Goal: Information Seeking & Learning: Learn about a topic

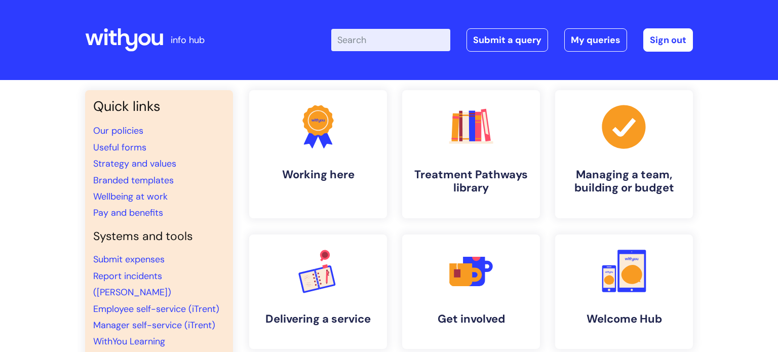
click at [374, 41] on input "Enter your search term here..." at bounding box center [390, 40] width 119 height 22
type input "[MEDICAL_DATA]"
click button "Search" at bounding box center [0, 0] width 0 height 0
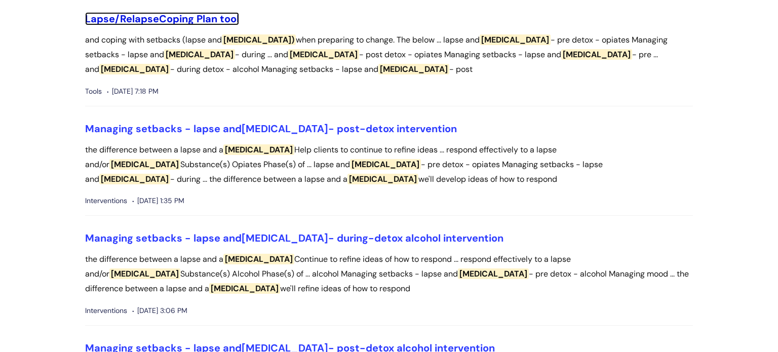
scroll to position [441, 0]
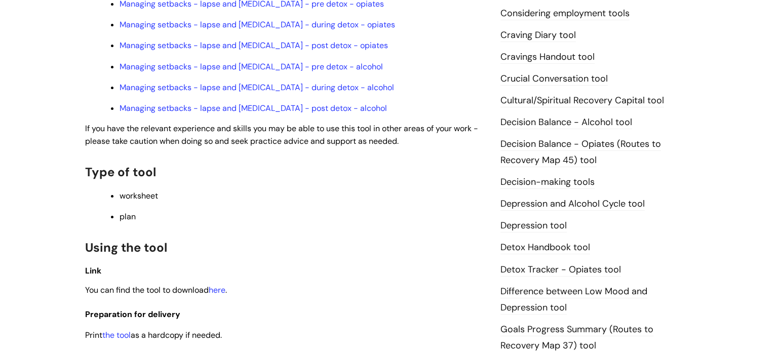
scroll to position [296, 0]
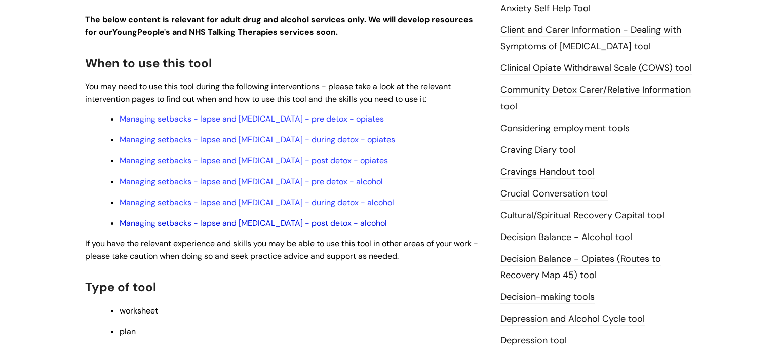
click at [222, 223] on link "Managing setbacks - lapse and [MEDICAL_DATA] - post detox - alcohol" at bounding box center [254, 223] width 268 height 11
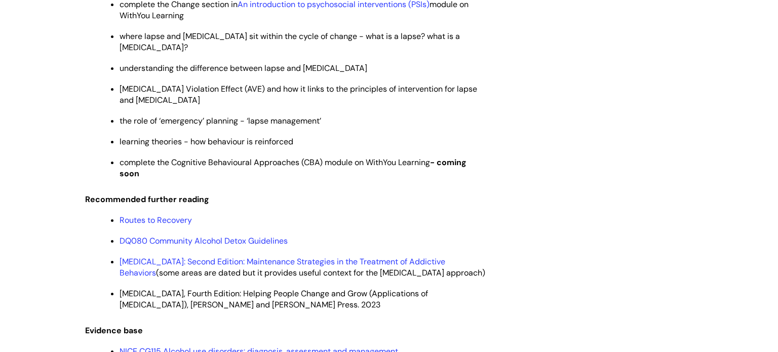
scroll to position [2527, 0]
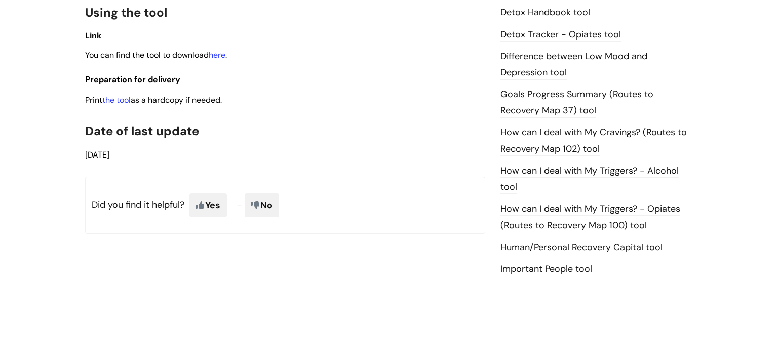
scroll to position [634, 0]
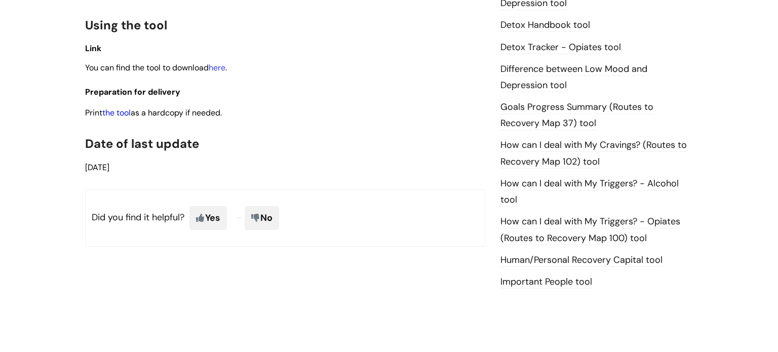
click at [125, 118] on link "the tool" at bounding box center [116, 112] width 28 height 11
